Goal: Use online tool/utility: Utilize a website feature to perform a specific function

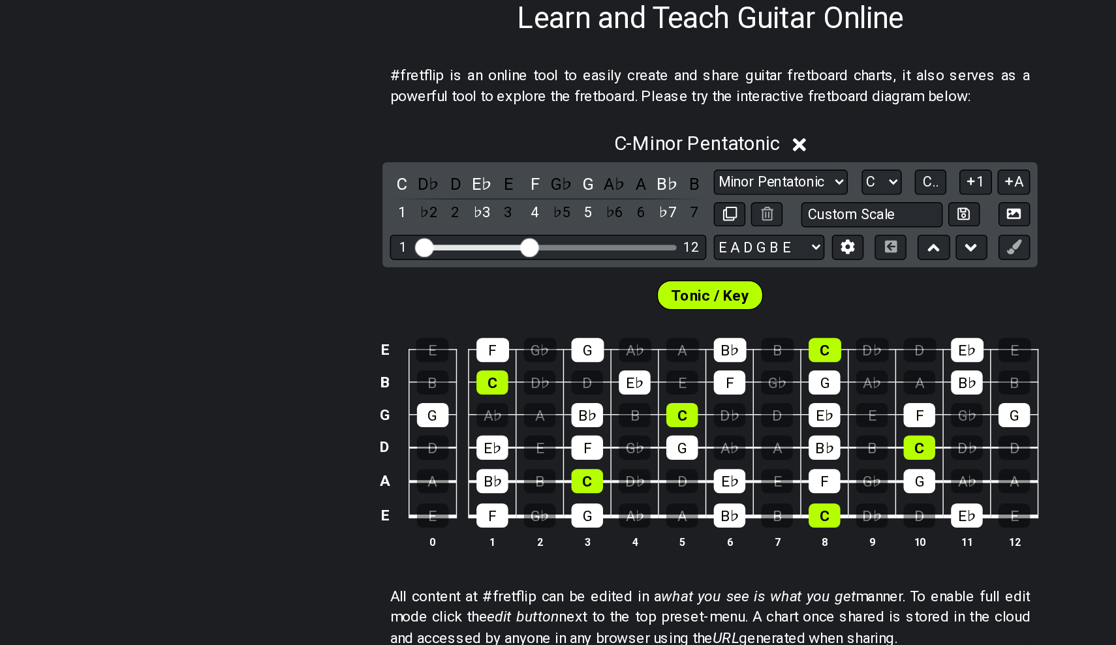
scroll to position [80, 0]
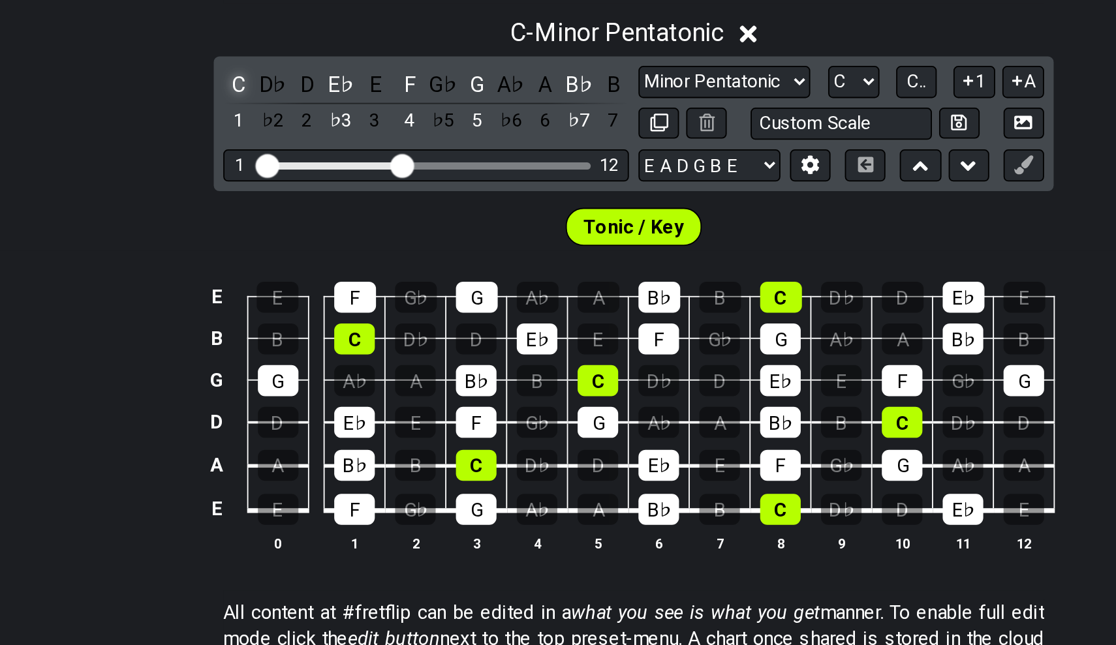
click at [333, 290] on div "C" at bounding box center [341, 299] width 17 height 18
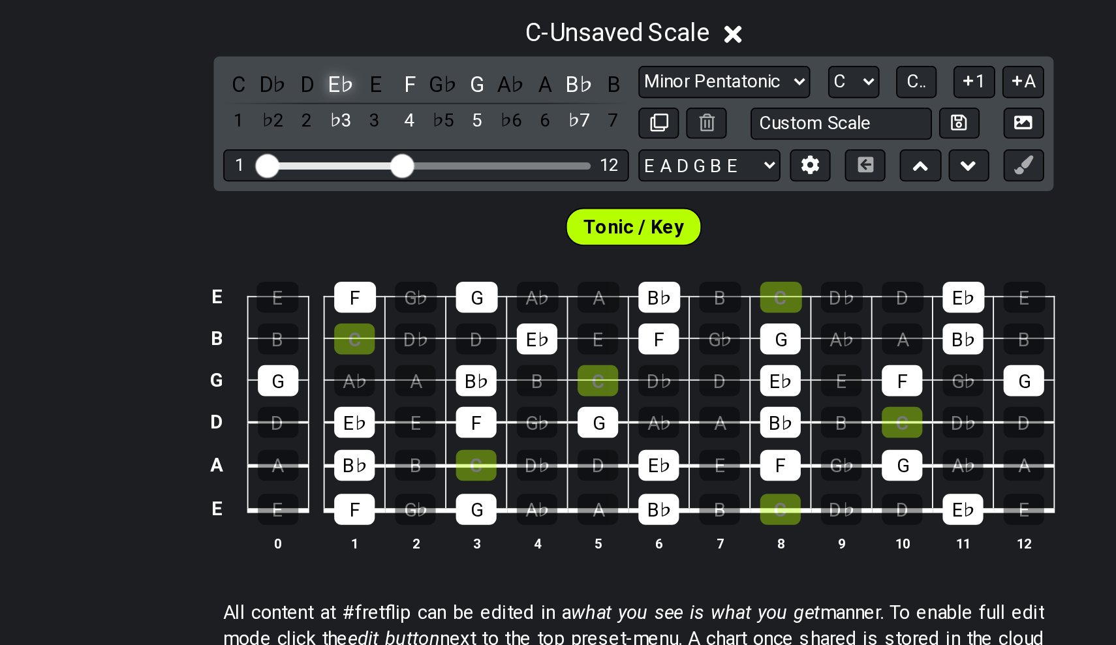
click at [390, 290] on div "E♭" at bounding box center [398, 299] width 17 height 18
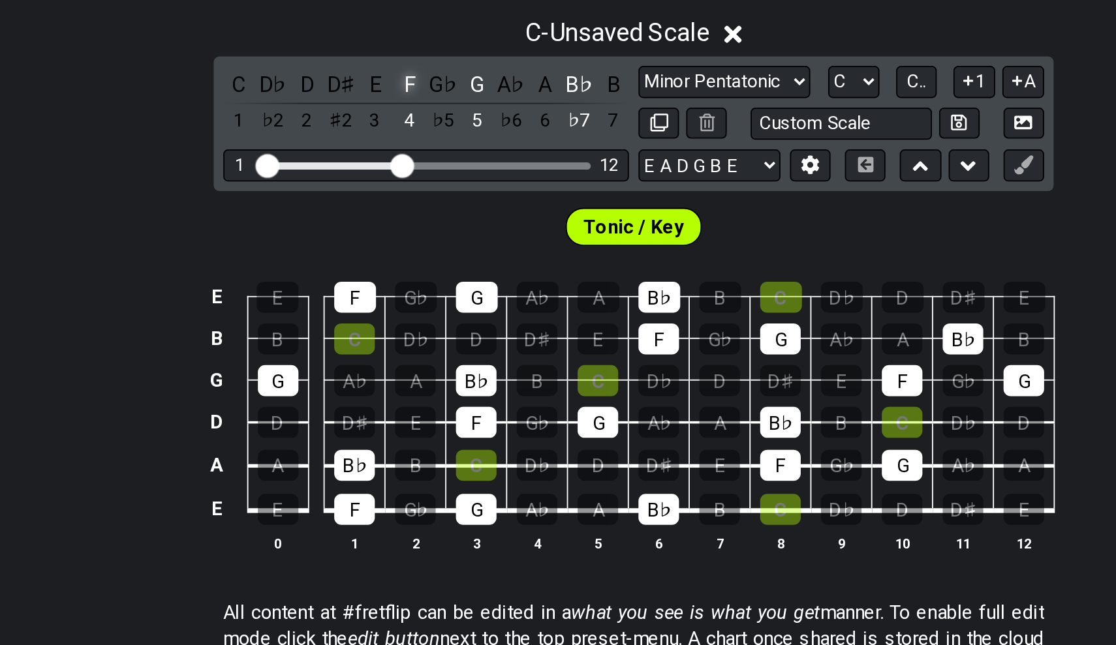
click at [427, 290] on div "F" at bounding box center [435, 299] width 17 height 18
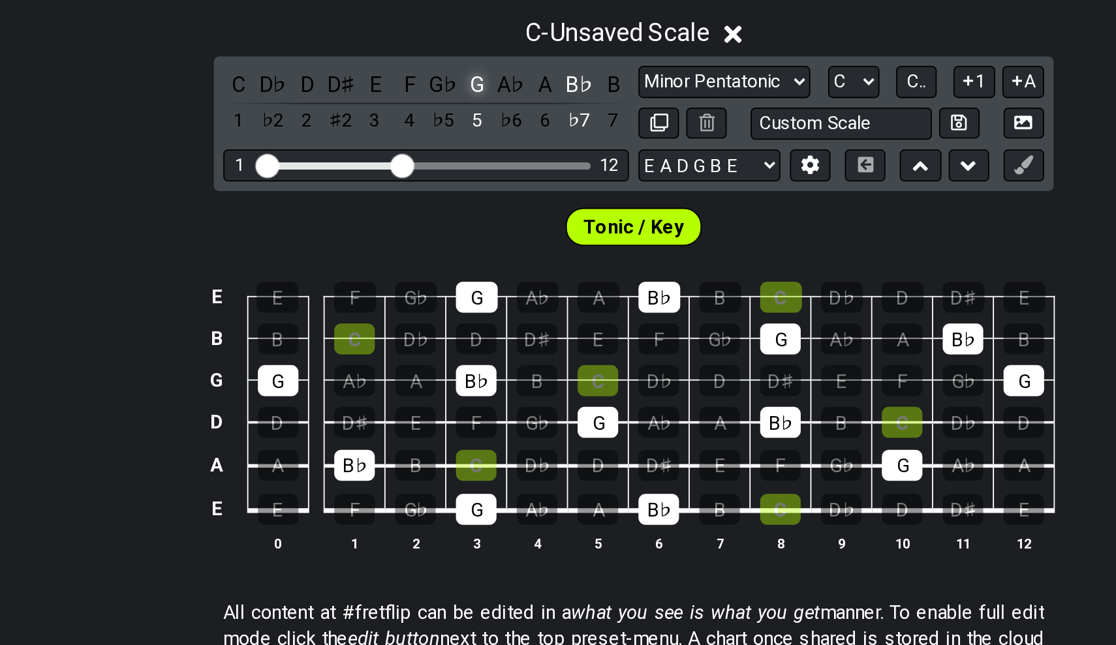
click at [464, 290] on div "G" at bounding box center [472, 299] width 17 height 18
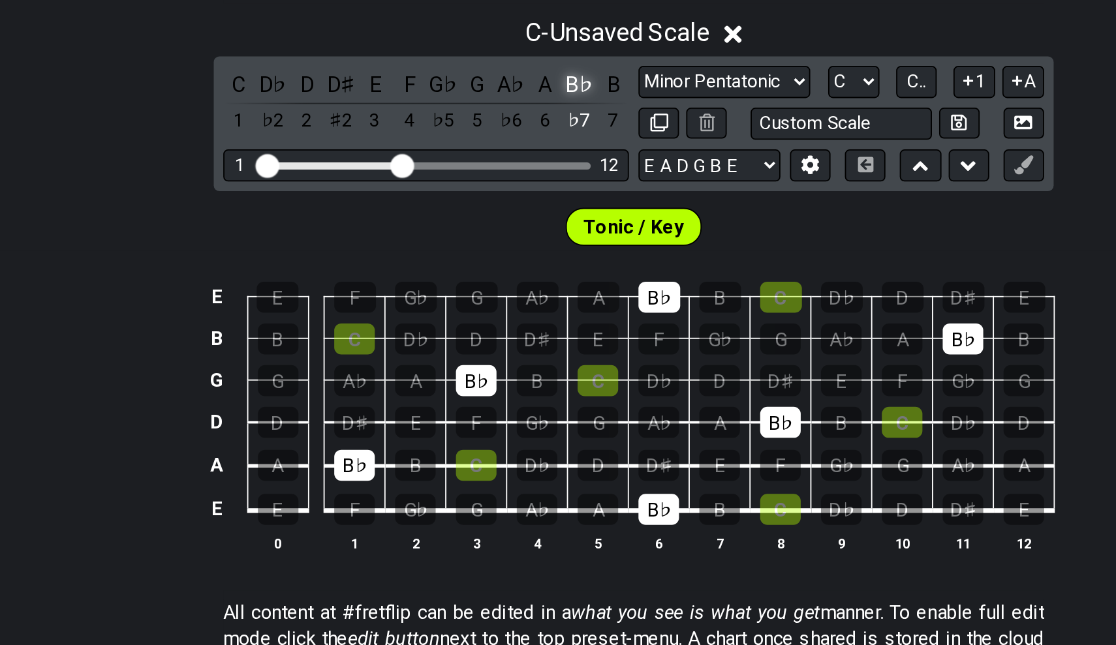
click at [519, 290] on div "B♭" at bounding box center [527, 299] width 17 height 18
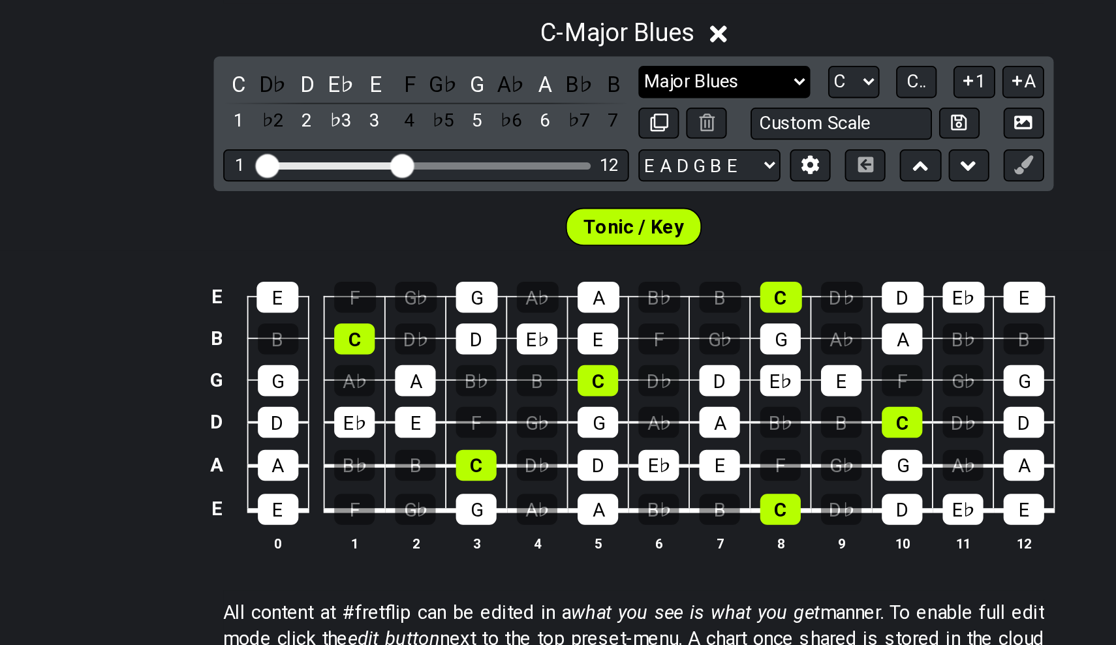
click at [561, 288] on select "Minor Pentatonic Click to edit Minor Pentatonic Major Pentatonic Minor Blues Ma…" at bounding box center [608, 297] width 94 height 18
select select "Major / [PERSON_NAME]"
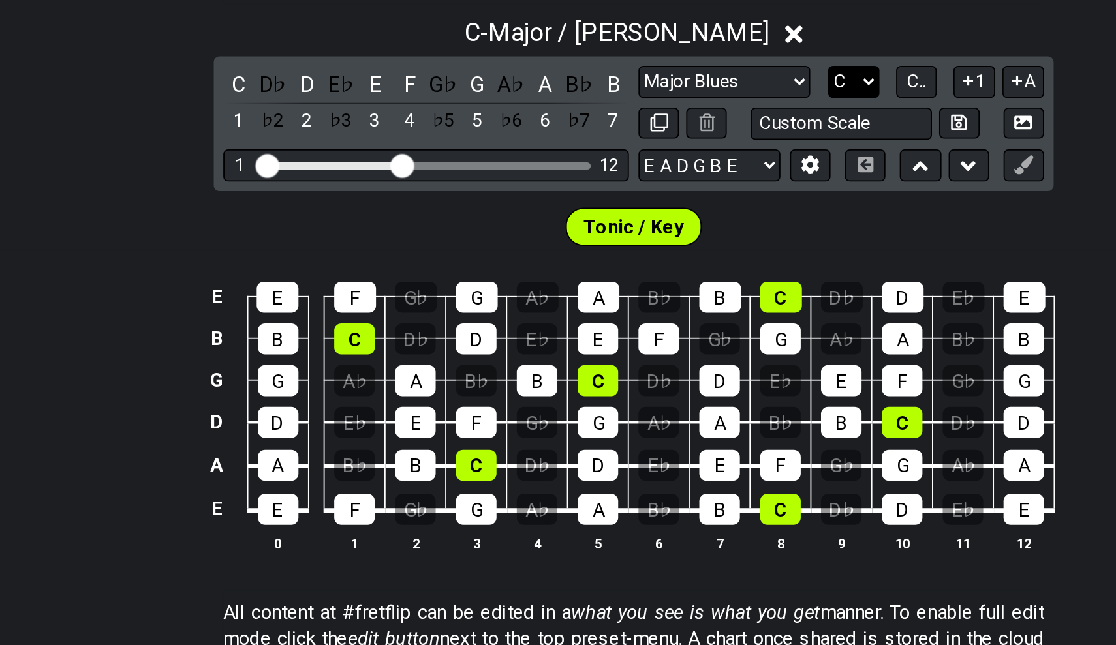
select select "A"
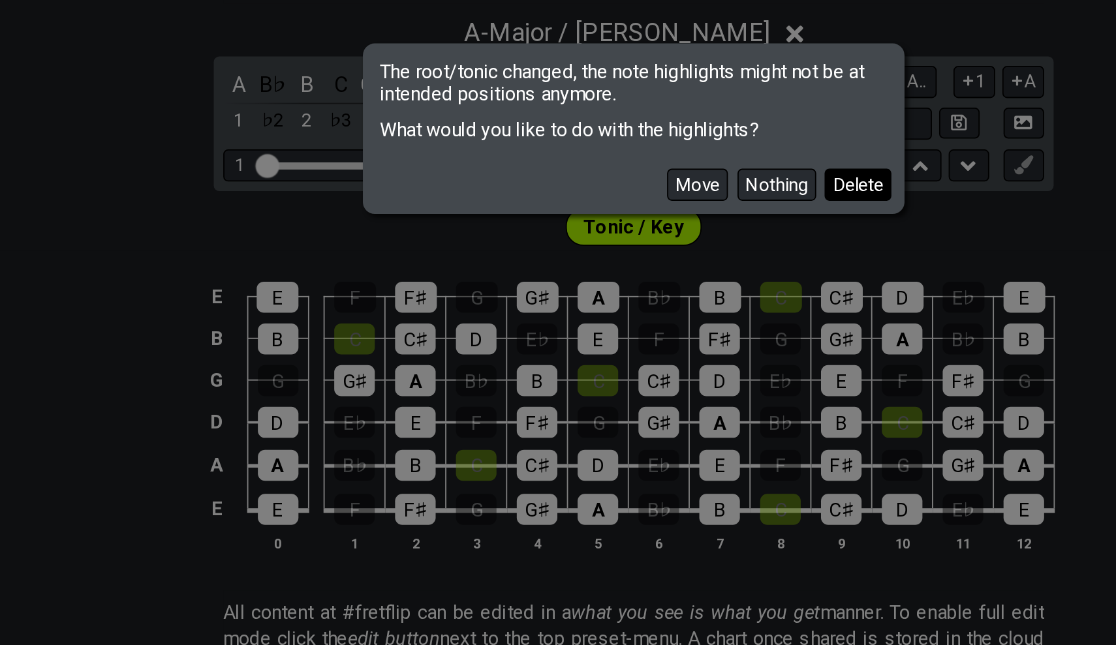
click at [662, 345] on button "Delete" at bounding box center [680, 354] width 37 height 18
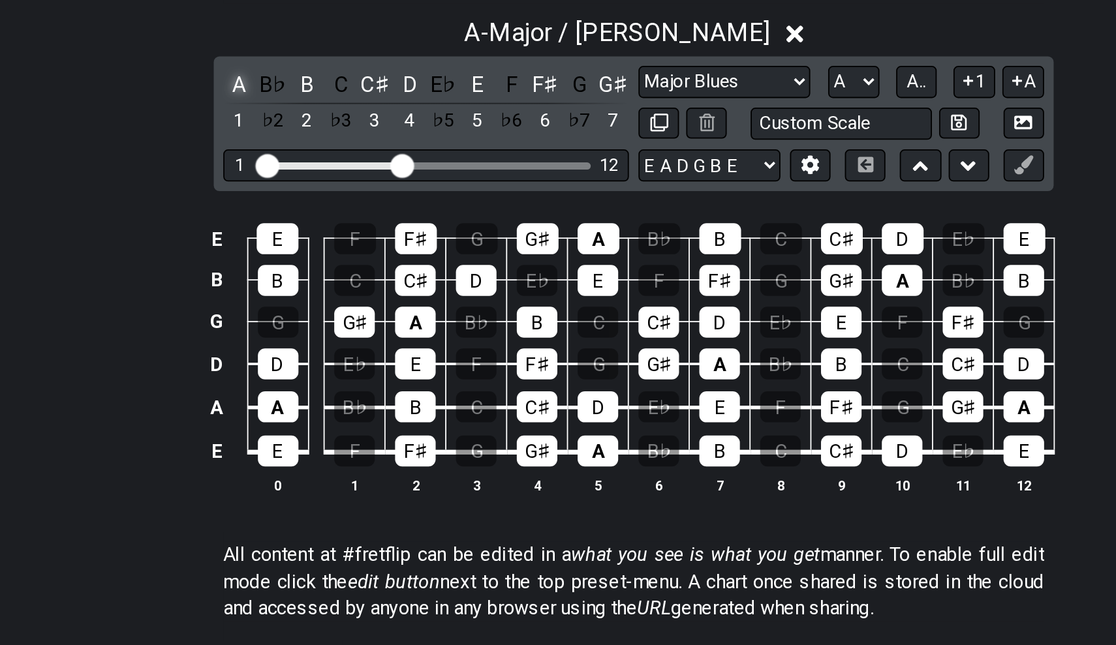
click at [333, 290] on div "A" at bounding box center [341, 299] width 17 height 18
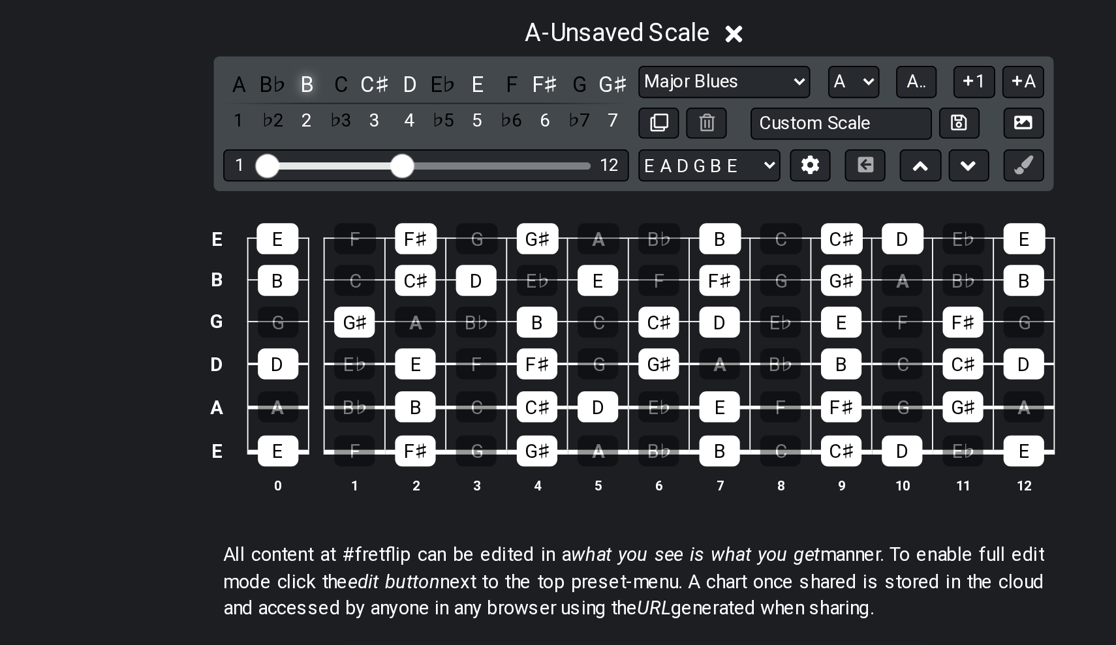
click at [371, 290] on div "B" at bounding box center [379, 299] width 17 height 18
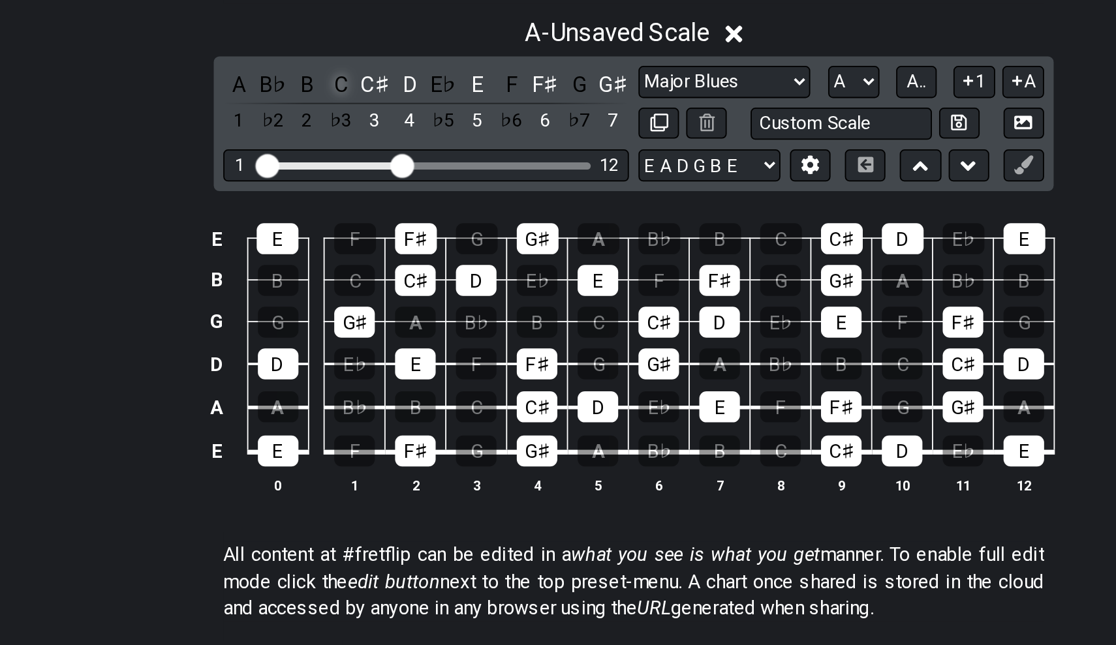
click at [390, 290] on div "C" at bounding box center [398, 299] width 17 height 18
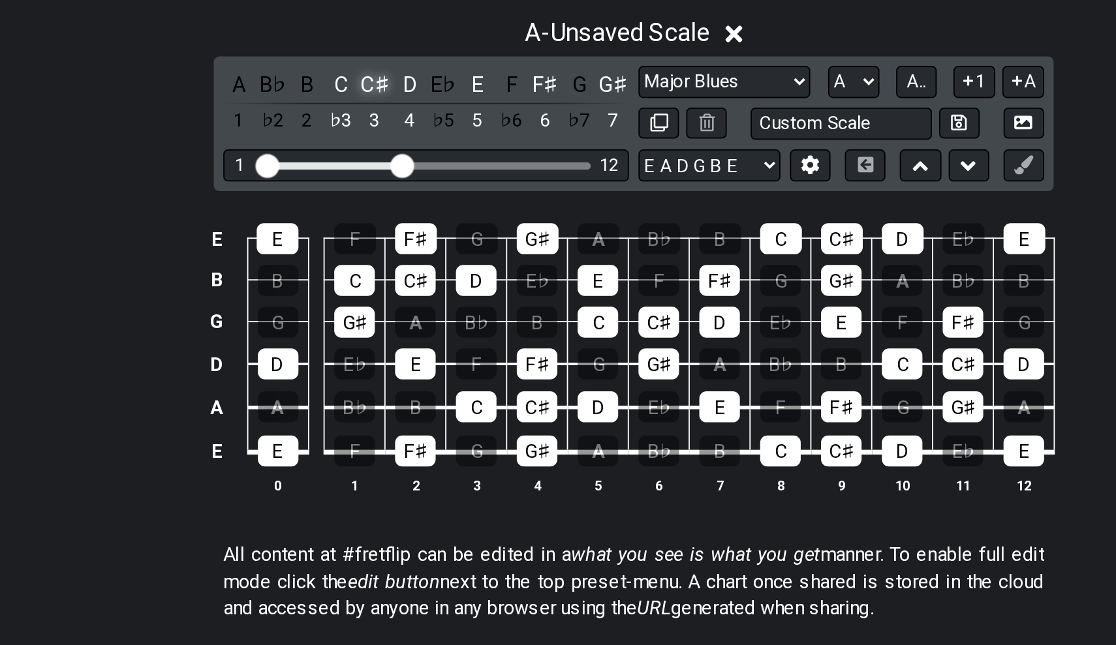
click at [408, 290] on div "C♯" at bounding box center [416, 299] width 17 height 18
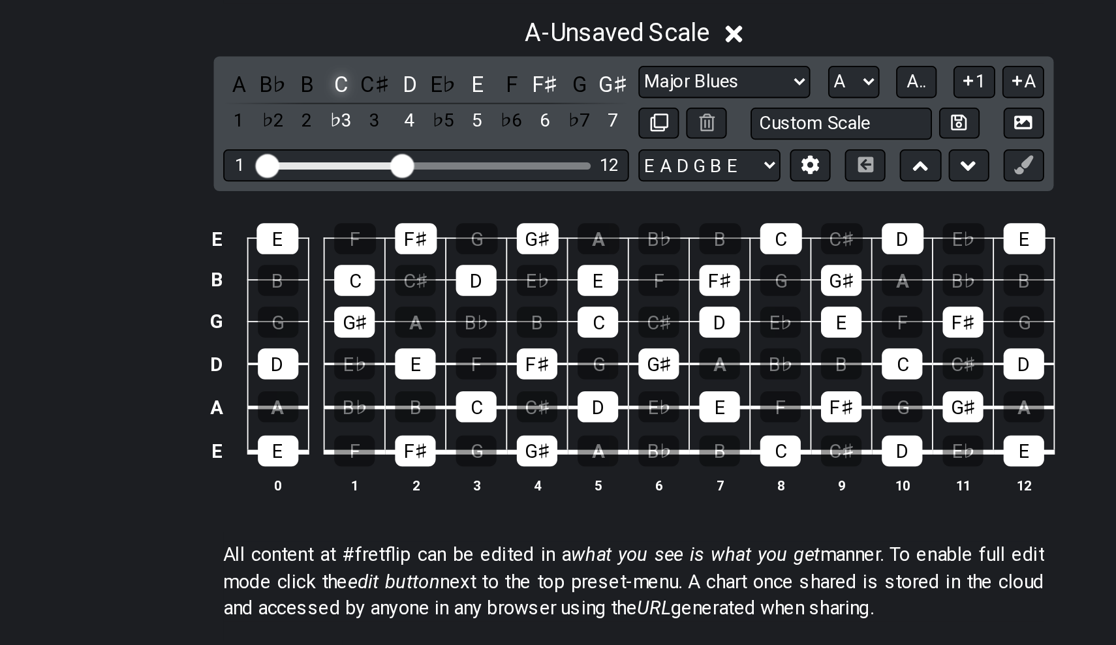
click at [390, 290] on div "C" at bounding box center [398, 299] width 17 height 18
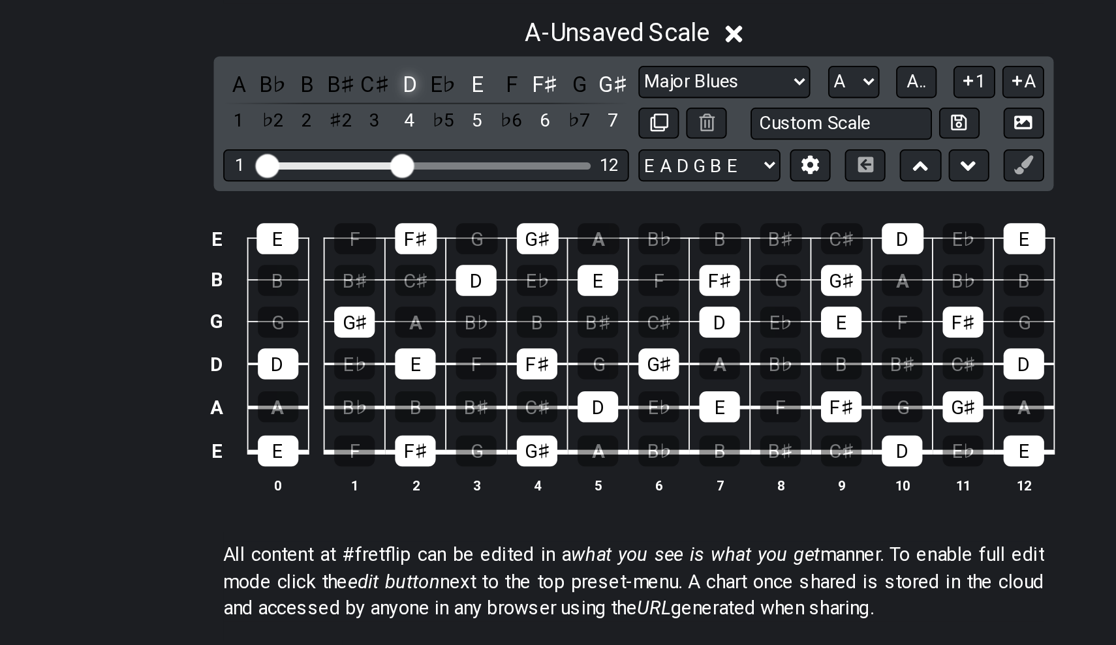
click at [427, 290] on div "D" at bounding box center [435, 299] width 17 height 18
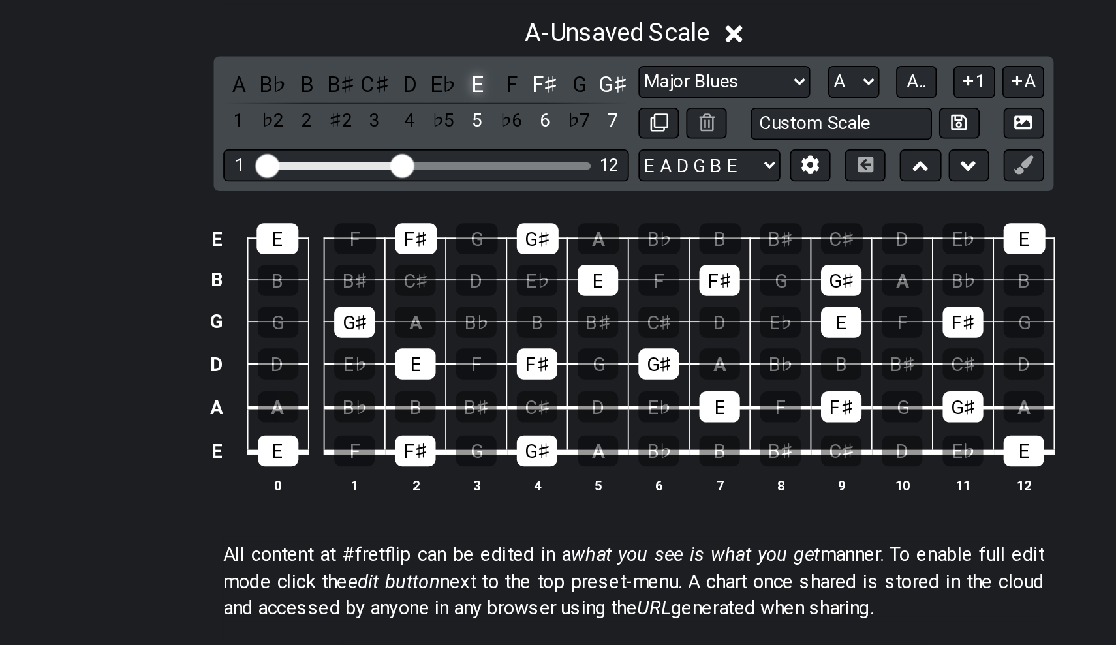
click at [464, 290] on div "E" at bounding box center [472, 299] width 17 height 18
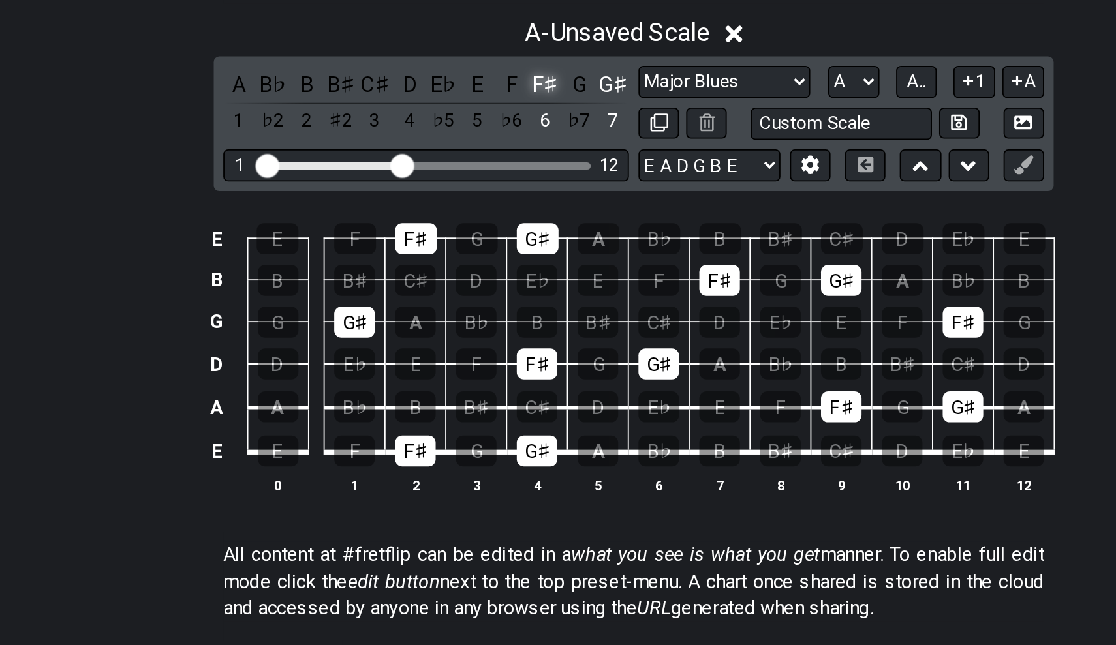
click at [501, 290] on div "F♯" at bounding box center [509, 299] width 17 height 18
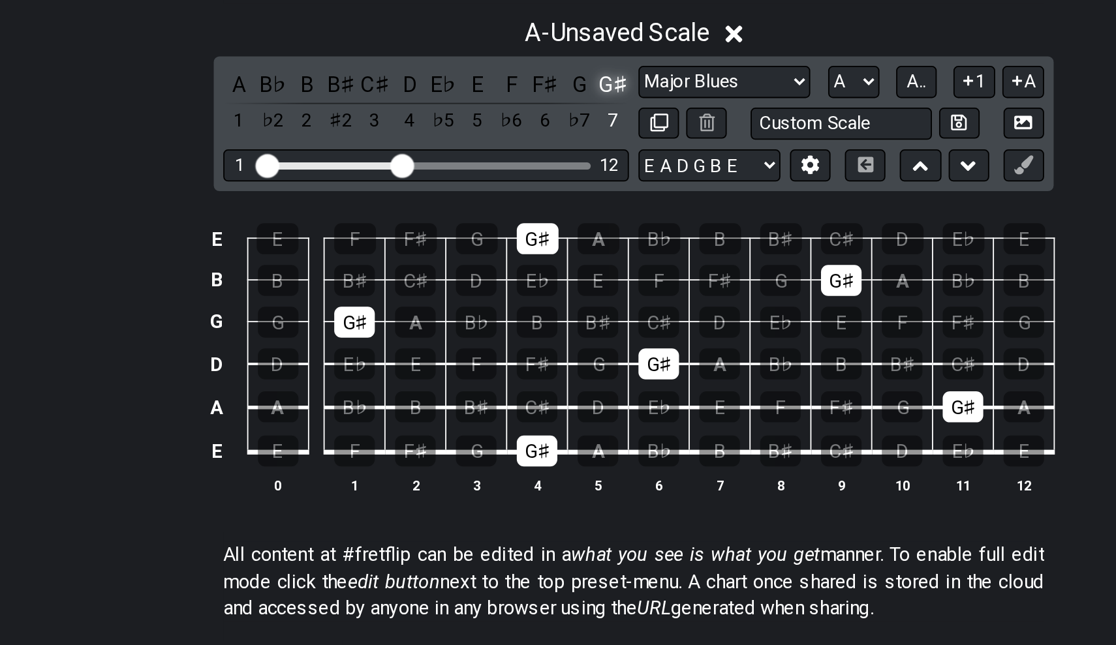
click at [538, 290] on div "G♯" at bounding box center [546, 299] width 17 height 18
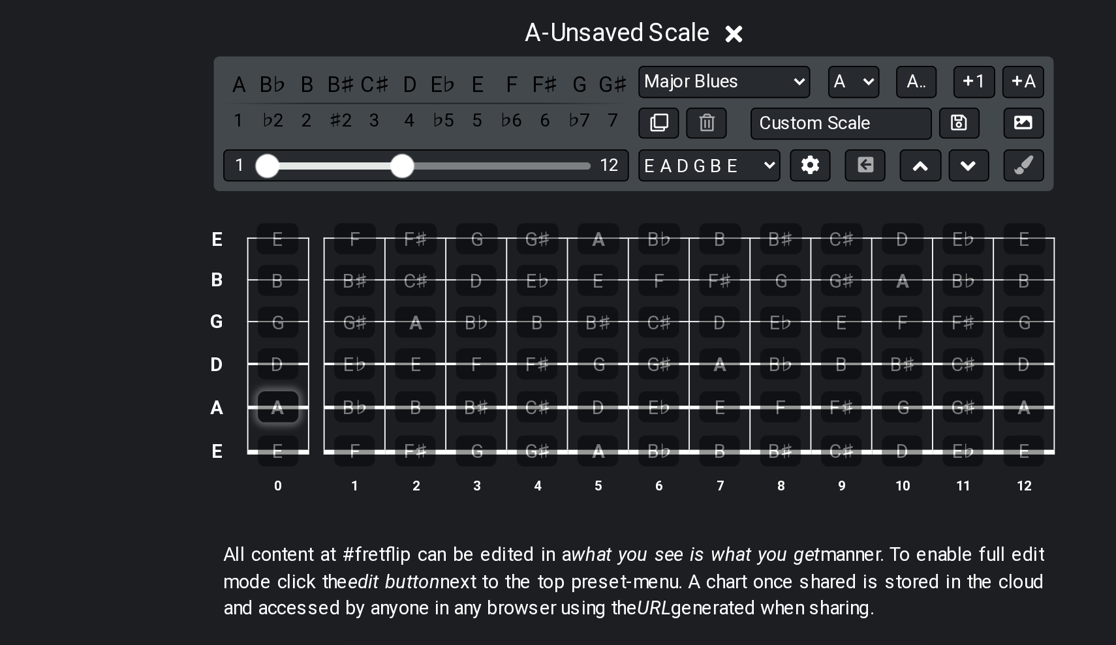
click at [352, 467] on div "A" at bounding box center [363, 475] width 22 height 17
click at [196, 255] on div "A - Unsaved Scale" at bounding box center [558, 267] width 1116 height 24
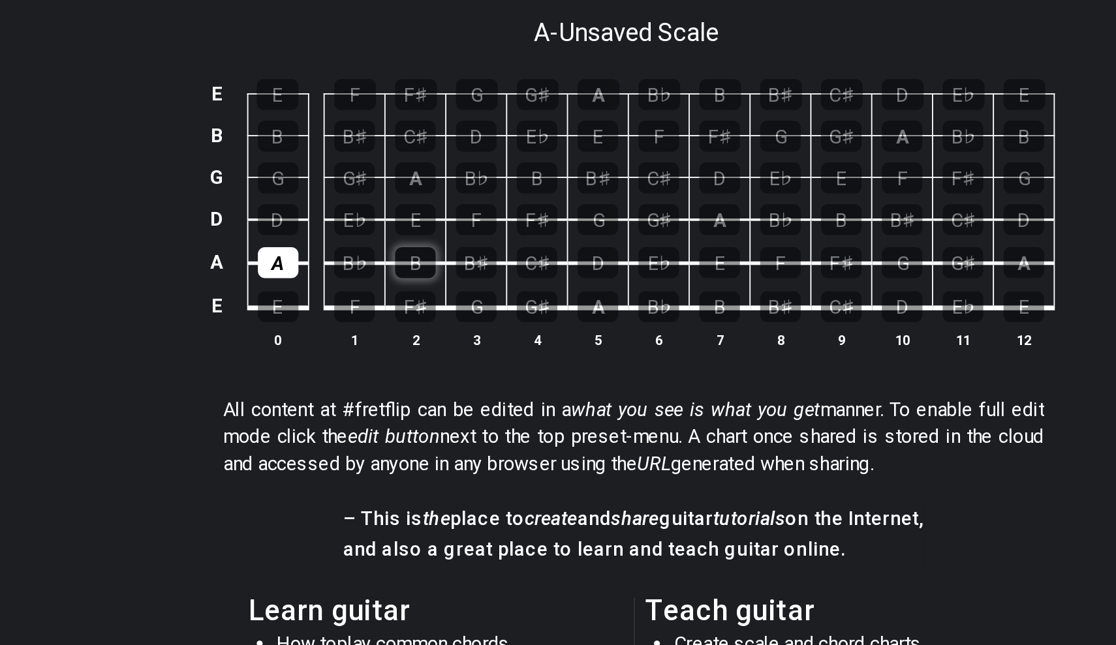
click at [427, 388] on div "B" at bounding box center [438, 396] width 22 height 17
click at [494, 388] on div "C♯" at bounding box center [505, 396] width 22 height 17
click at [527, 388] on div "D" at bounding box center [538, 396] width 22 height 17
click at [594, 388] on div "E" at bounding box center [605, 396] width 22 height 17
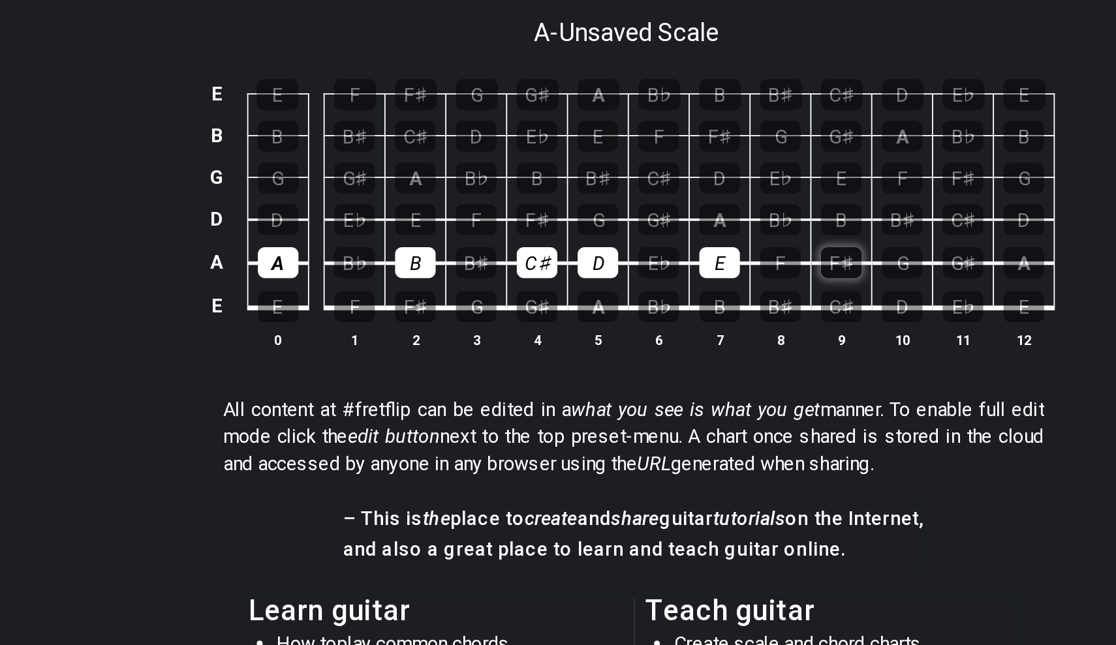
click at [660, 388] on div "F♯" at bounding box center [671, 396] width 22 height 17
click at [727, 388] on div "G♯" at bounding box center [738, 396] width 22 height 17
click at [760, 388] on div "A" at bounding box center [771, 396] width 22 height 17
click at [527, 412] on div "A" at bounding box center [538, 420] width 22 height 17
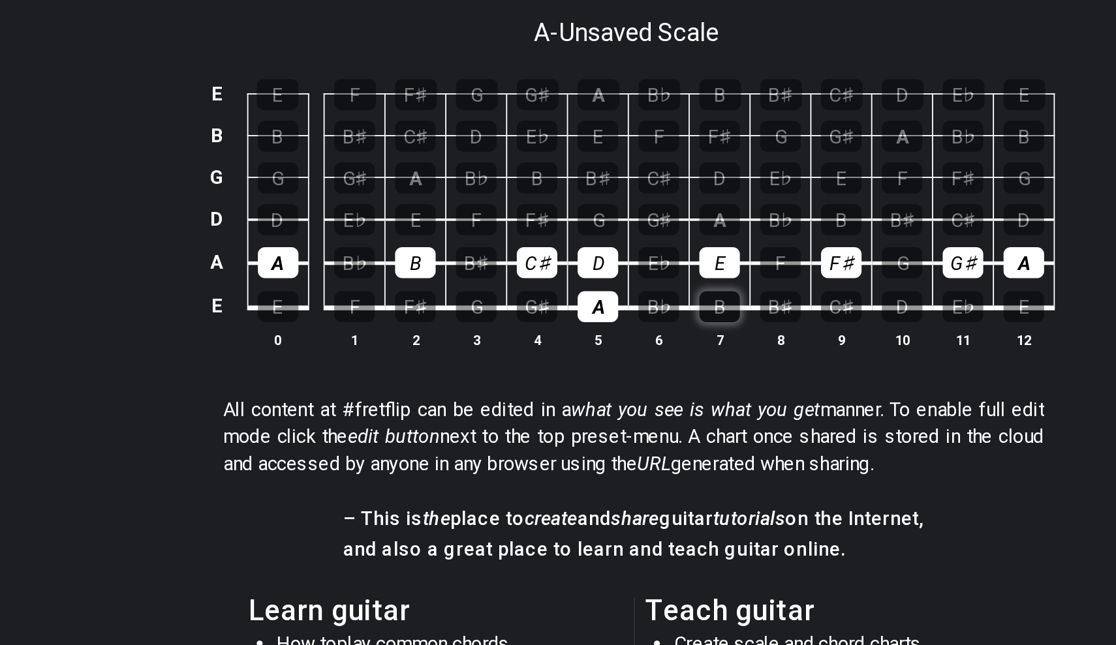
click at [594, 412] on div "B" at bounding box center [605, 420] width 22 height 17
click at [494, 364] on div "F♯" at bounding box center [505, 372] width 22 height 17
click at [561, 364] on div "G♯" at bounding box center [572, 372] width 22 height 17
click at [594, 364] on div "A" at bounding box center [605, 372] width 22 height 17
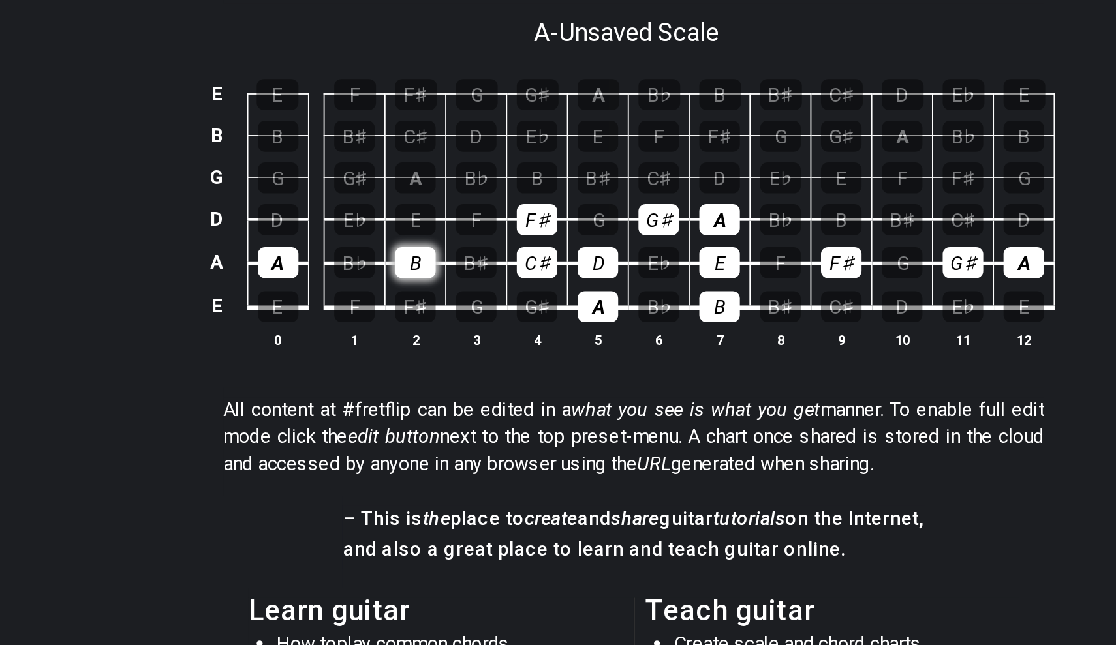
click at [427, 388] on div "B" at bounding box center [438, 396] width 22 height 17
click at [352, 388] on div "A" at bounding box center [363, 396] width 22 height 17
click at [660, 388] on div "F♯" at bounding box center [671, 396] width 22 height 17
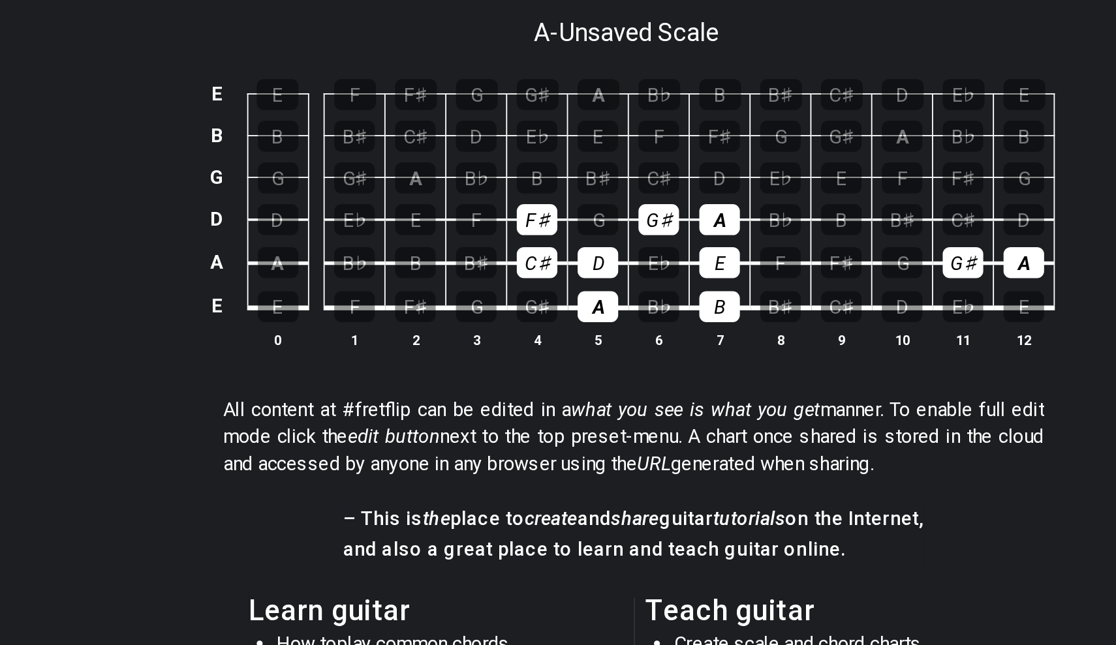
click at [722, 373] on td "G♯" at bounding box center [738, 385] width 33 height 24
click at [727, 388] on div "G♯" at bounding box center [738, 396] width 22 height 17
click at [760, 388] on div "A" at bounding box center [771, 396] width 22 height 17
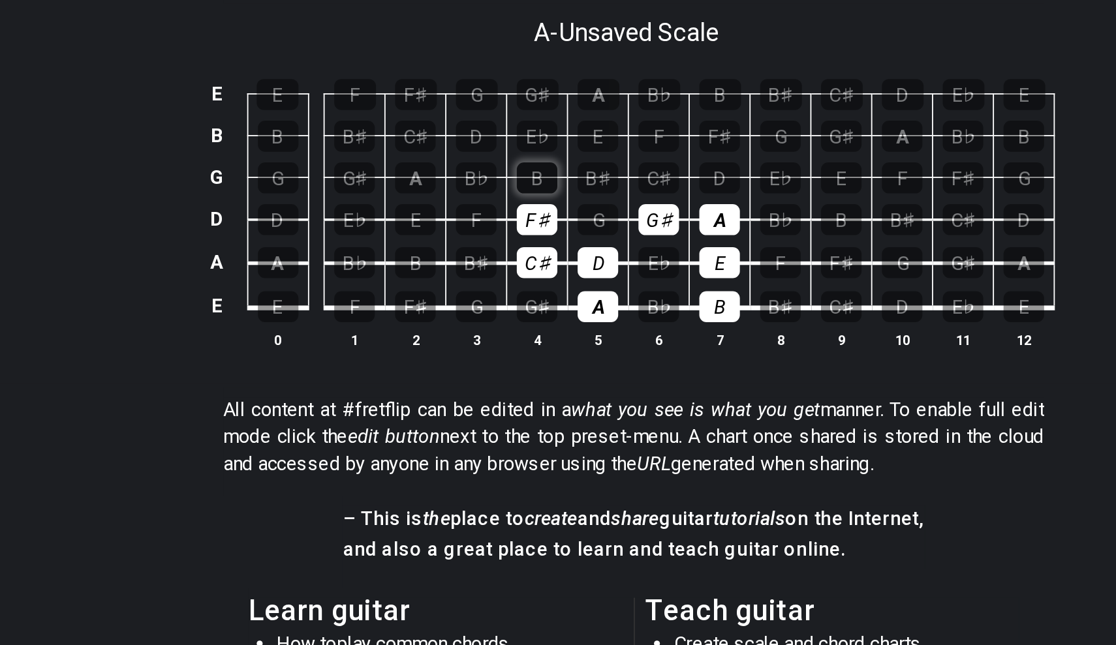
click at [494, 341] on div "B" at bounding box center [505, 349] width 22 height 17
click at [561, 341] on div "C♯" at bounding box center [572, 349] width 22 height 17
click at [594, 341] on div "D" at bounding box center [605, 349] width 22 height 17
click at [527, 318] on div "E" at bounding box center [538, 326] width 22 height 17
click at [594, 318] on div "F♯" at bounding box center [605, 326] width 22 height 17
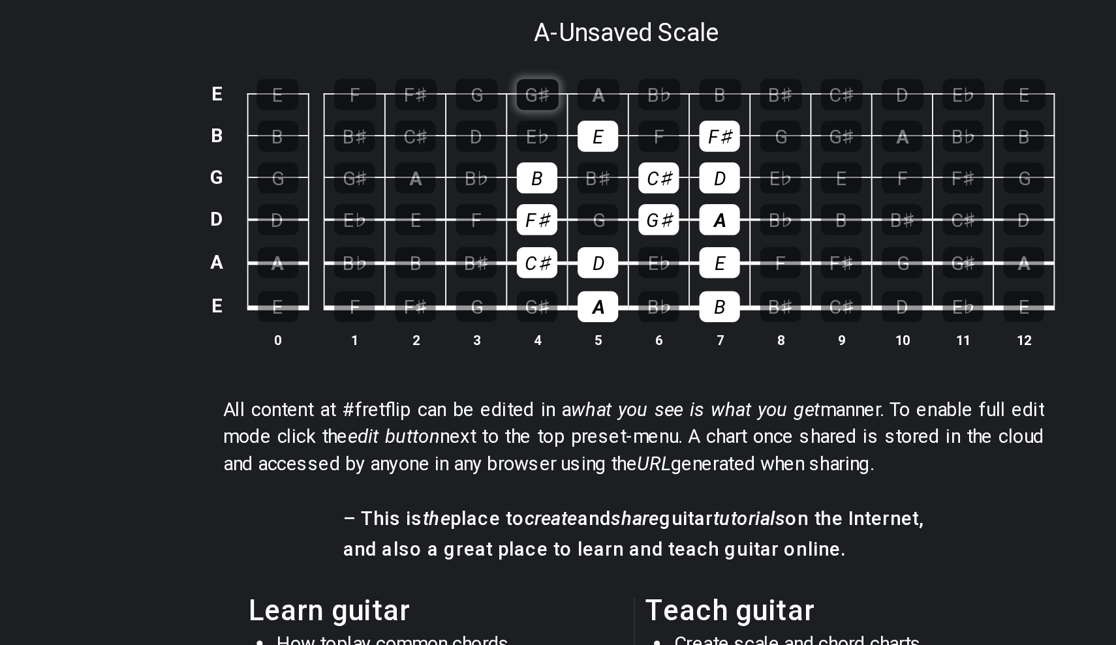
click at [494, 296] on div "G♯" at bounding box center [505, 304] width 23 height 17
click at [527, 296] on div "A" at bounding box center [538, 304] width 23 height 17
